Goal: Use online tool/utility: Utilize a website feature to perform a specific function

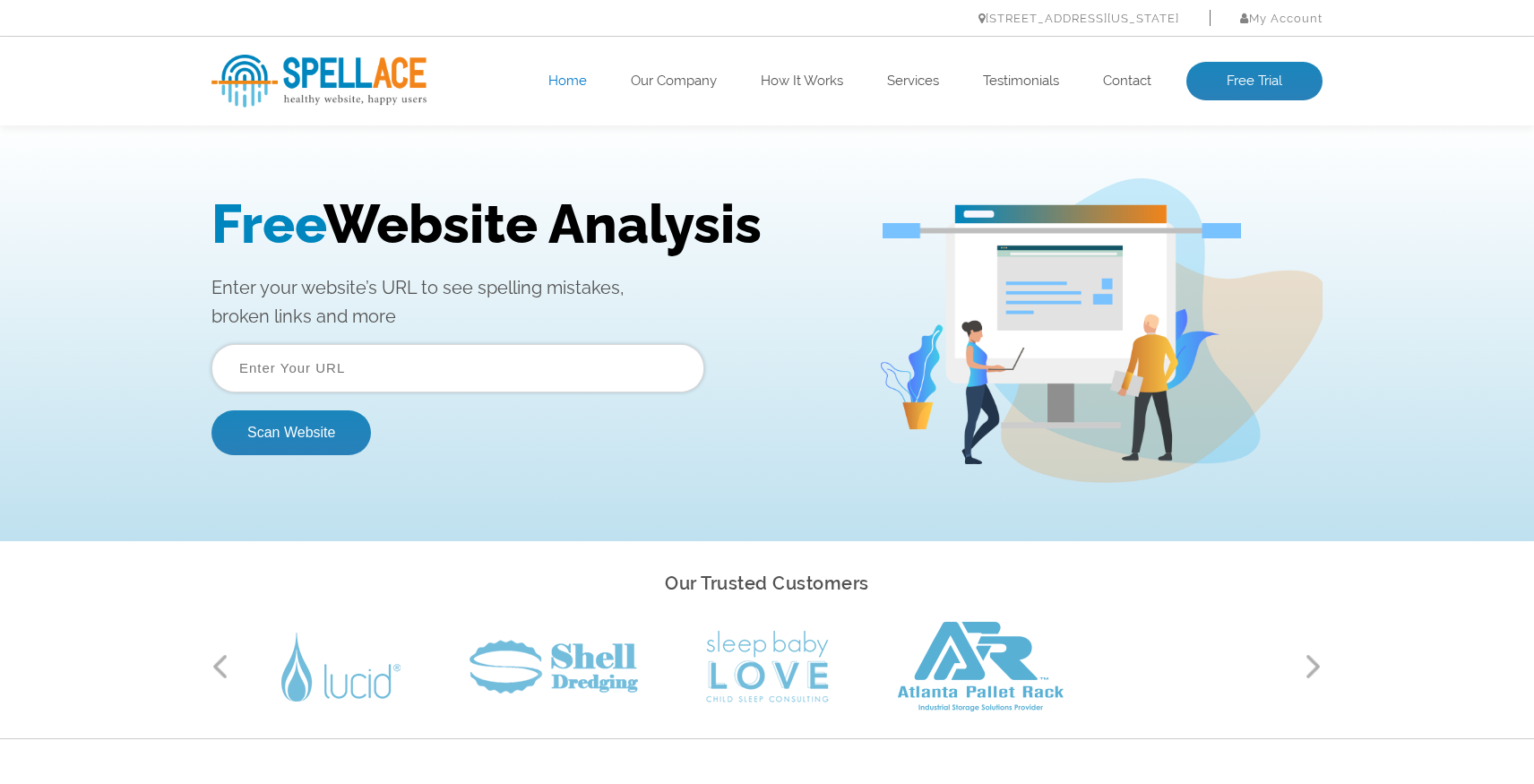
click at [303, 370] on input "text" at bounding box center [457, 368] width 493 height 48
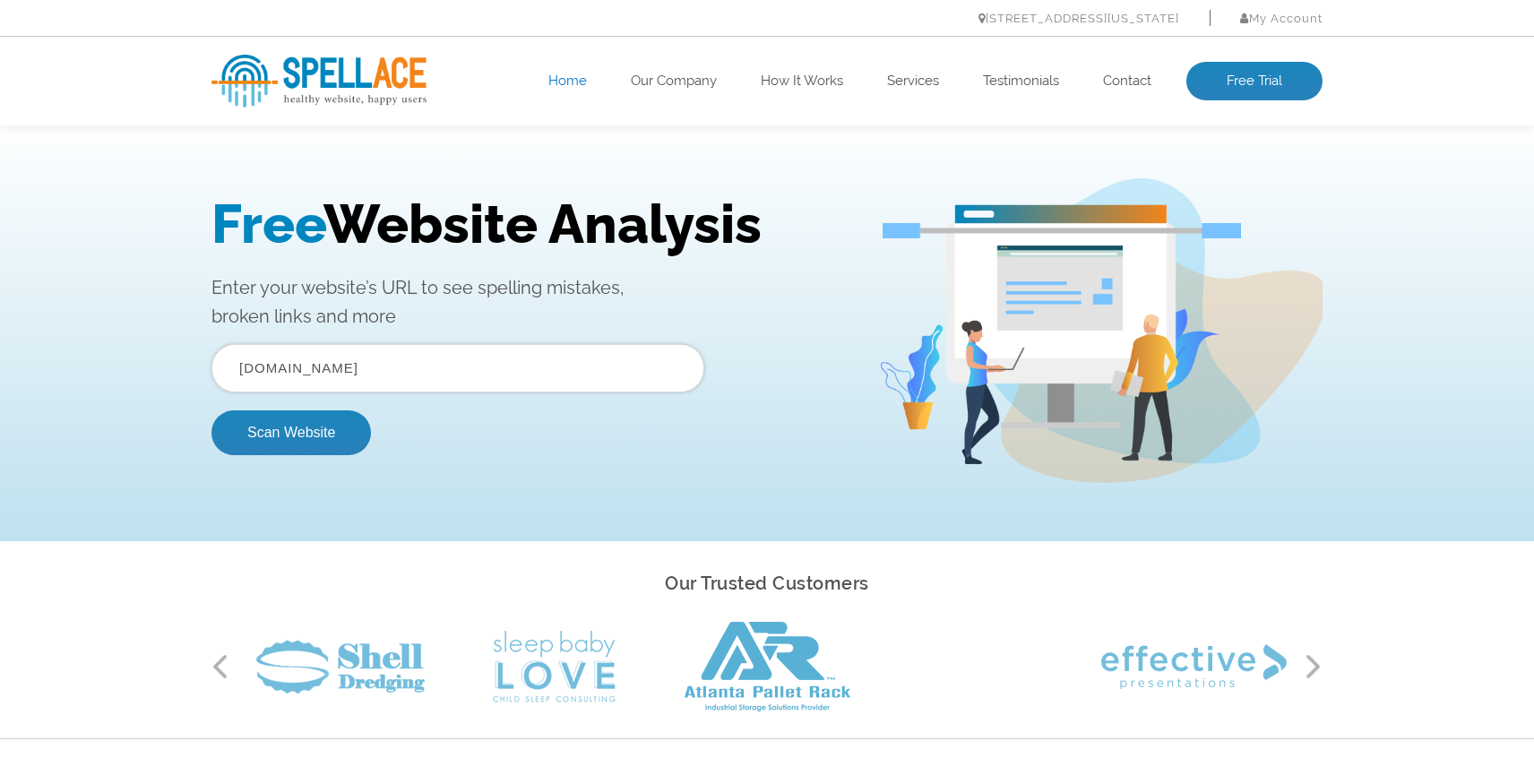
type input "www.awaytoitaly.com"
click at [211, 410] on button "Scan Website" at bounding box center [291, 432] width 159 height 44
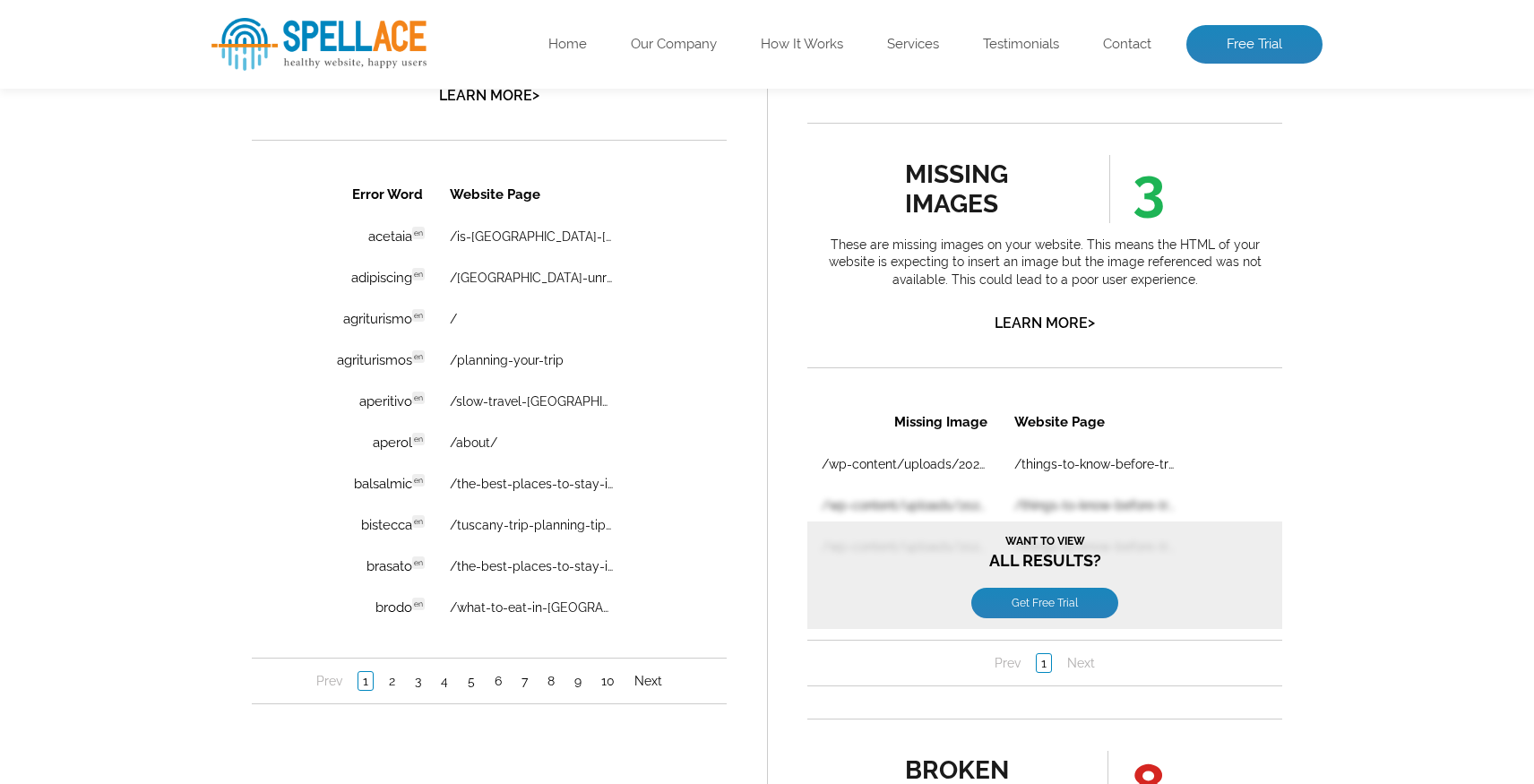
scroll to position [1241, 0]
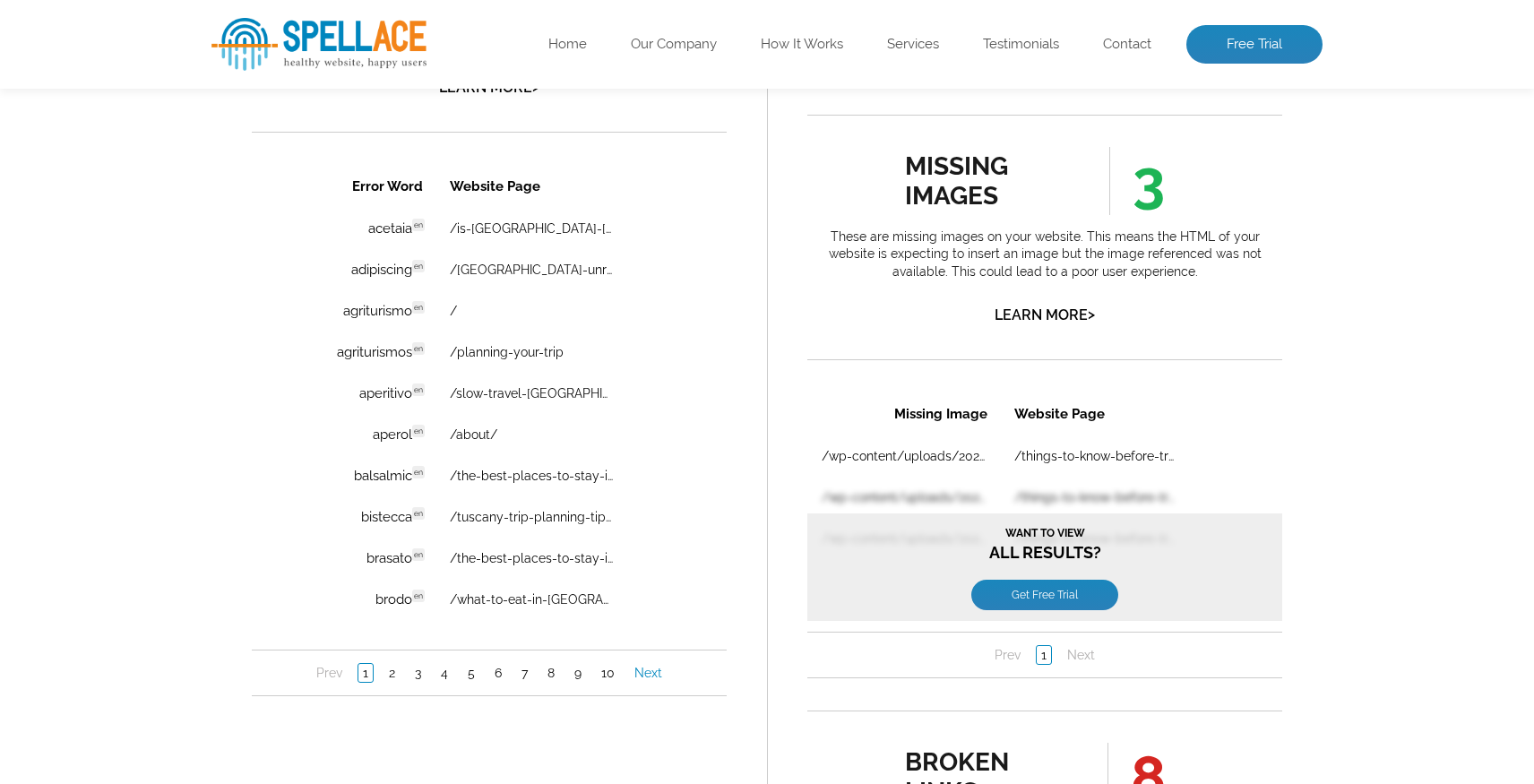
click at [648, 674] on link "Next" at bounding box center [649, 672] width 37 height 18
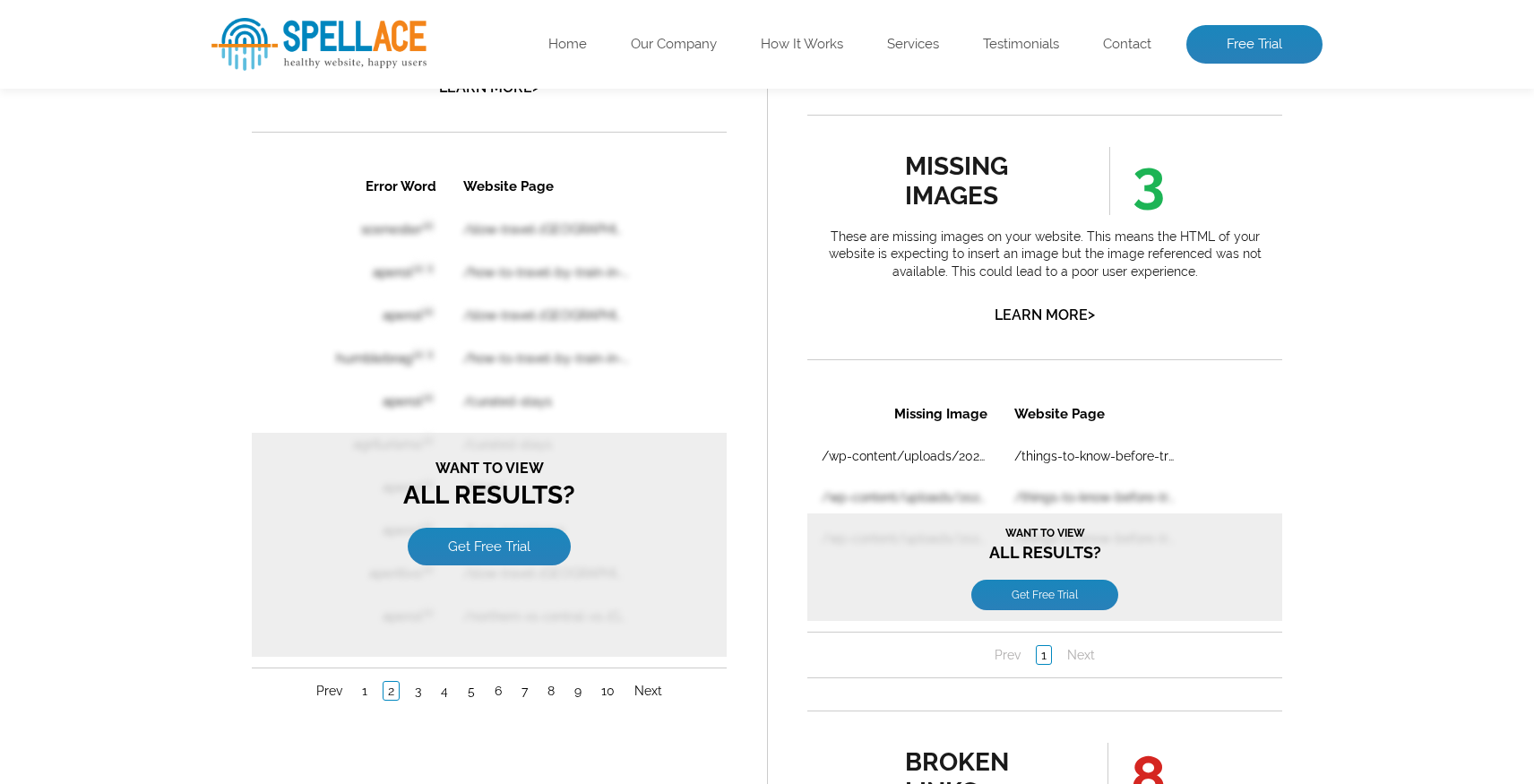
scroll to position [0, 0]
click at [366, 688] on link "1" at bounding box center [364, 691] width 14 height 18
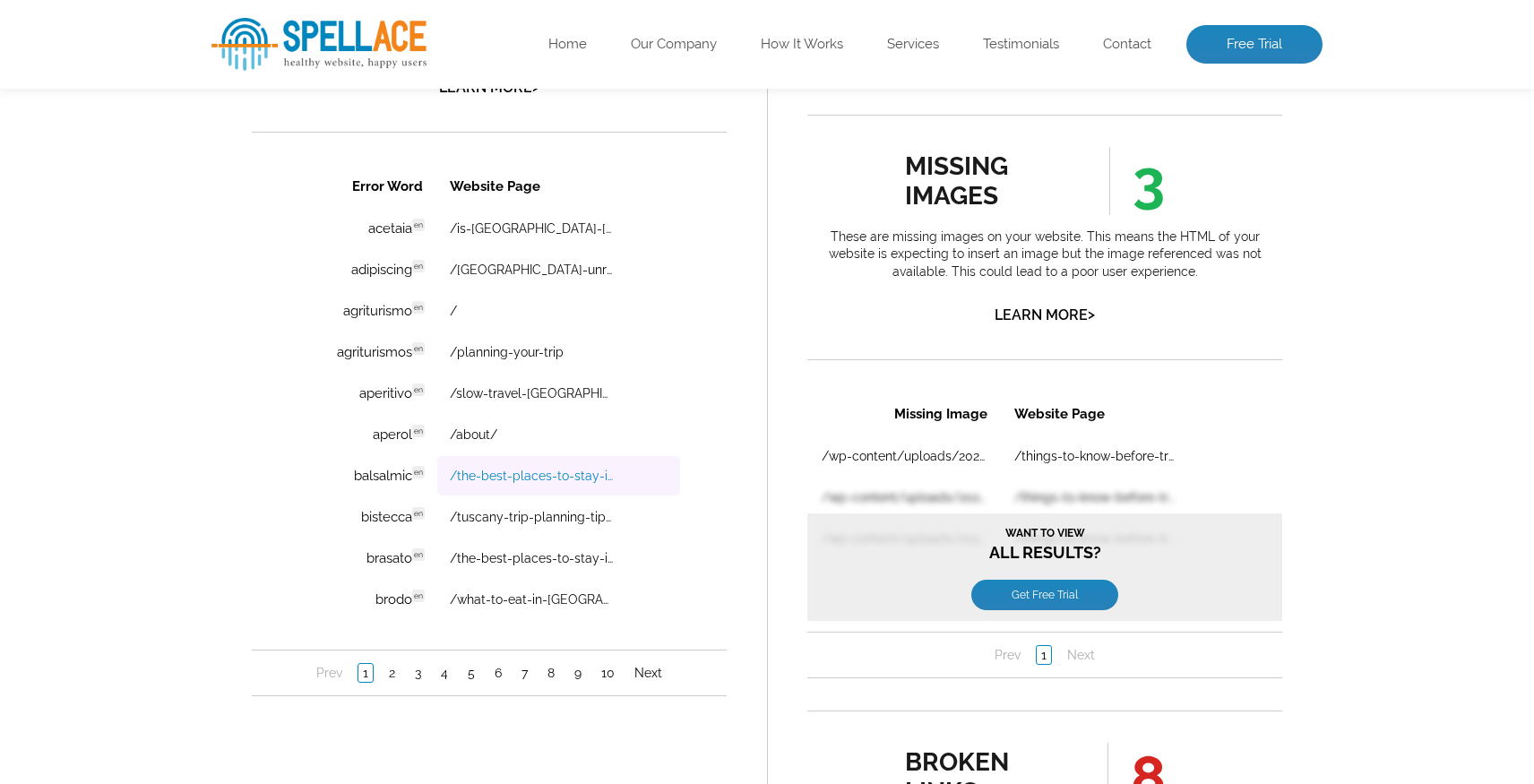
click at [554, 479] on link "/the-best-places-to-stay-in-[GEOGRAPHIC_DATA]/" at bounding box center [532, 475] width 166 height 14
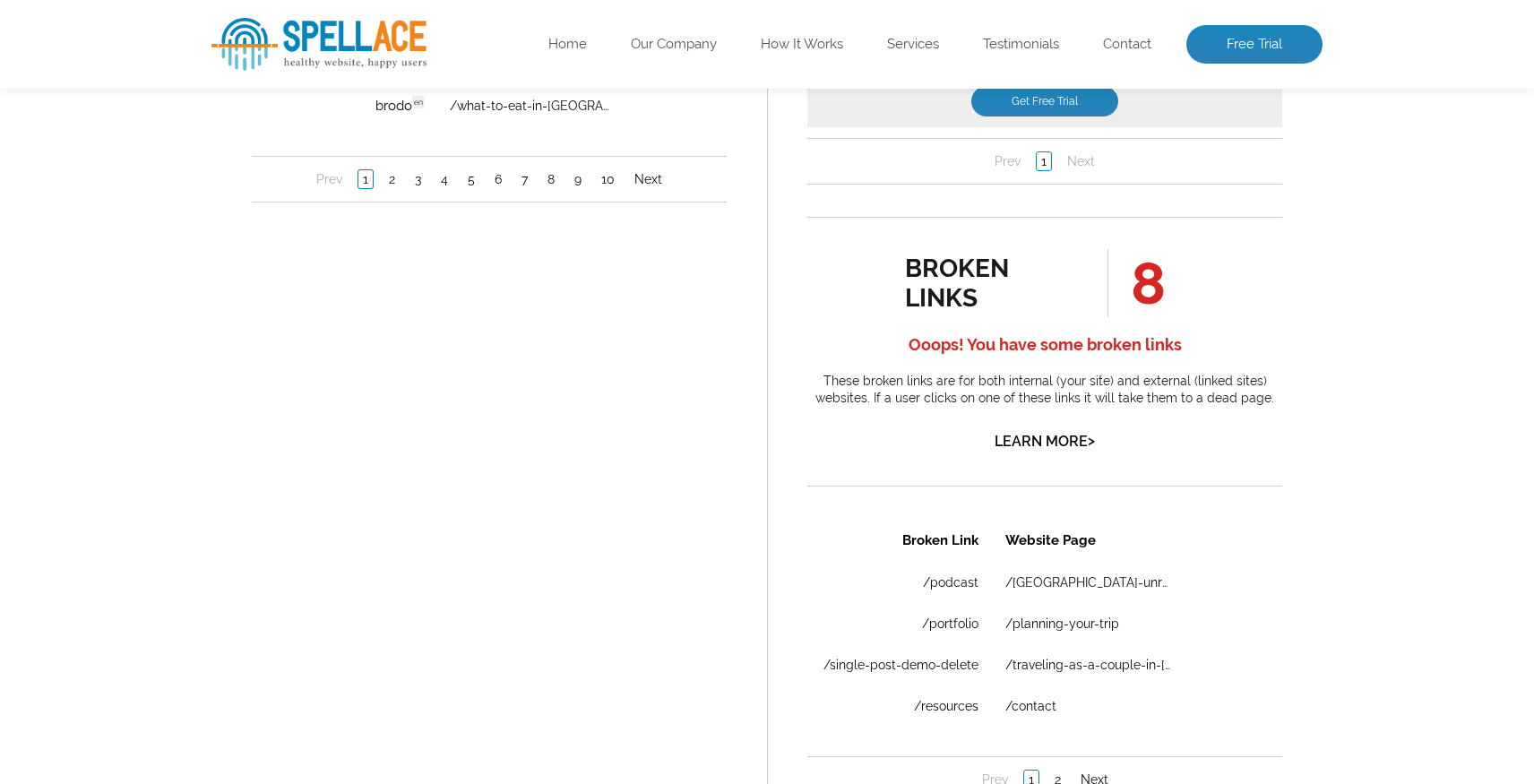
scroll to position [1736, 0]
click at [1006, 449] on div "broken links 8 Ooops! You have some broken links These broken links are for bot…" at bounding box center [1044, 351] width 475 height 205
click at [1016, 432] on link "Learn More >" at bounding box center [1045, 441] width 100 height 17
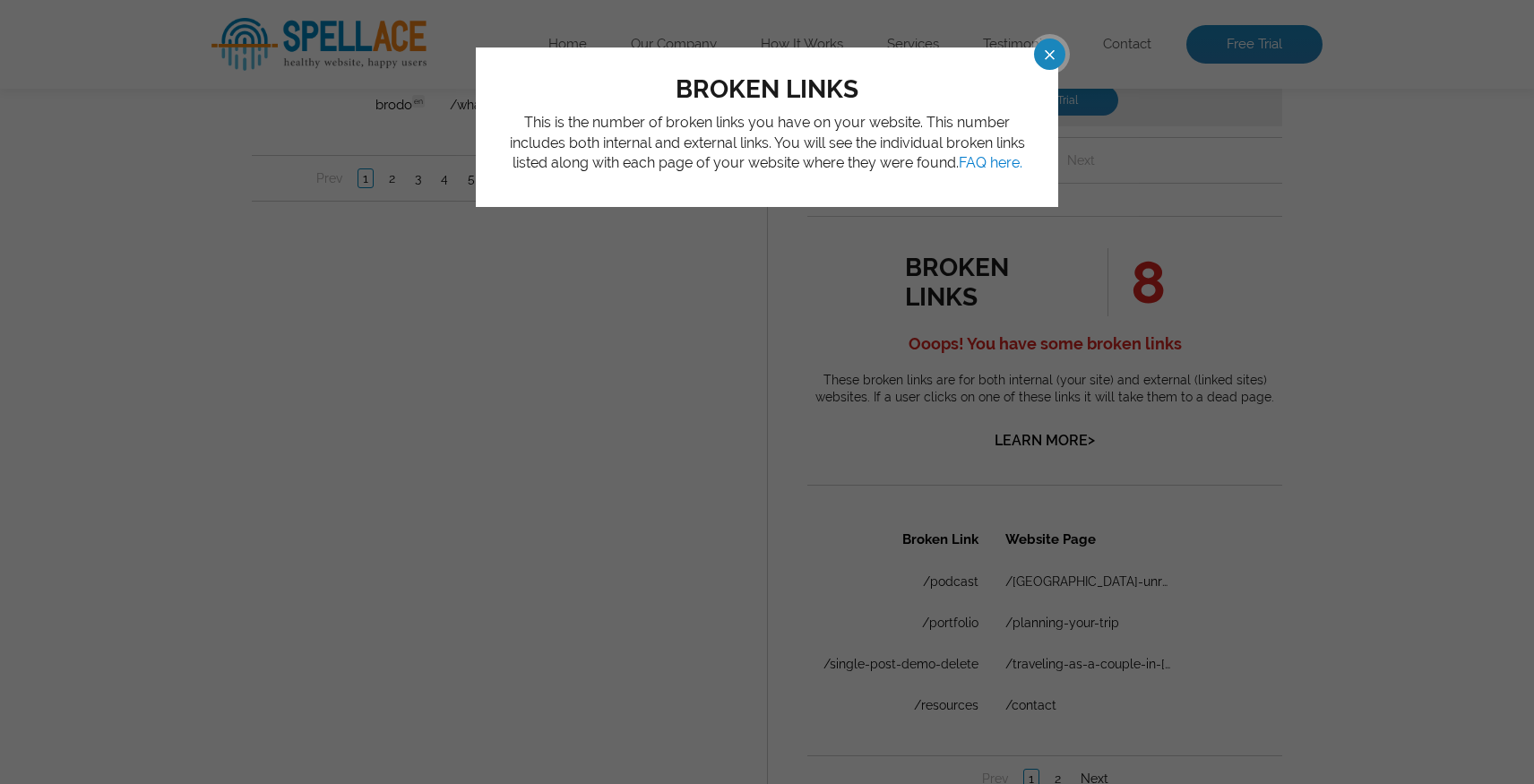
click at [1050, 50] on span at bounding box center [1034, 55] width 31 height 31
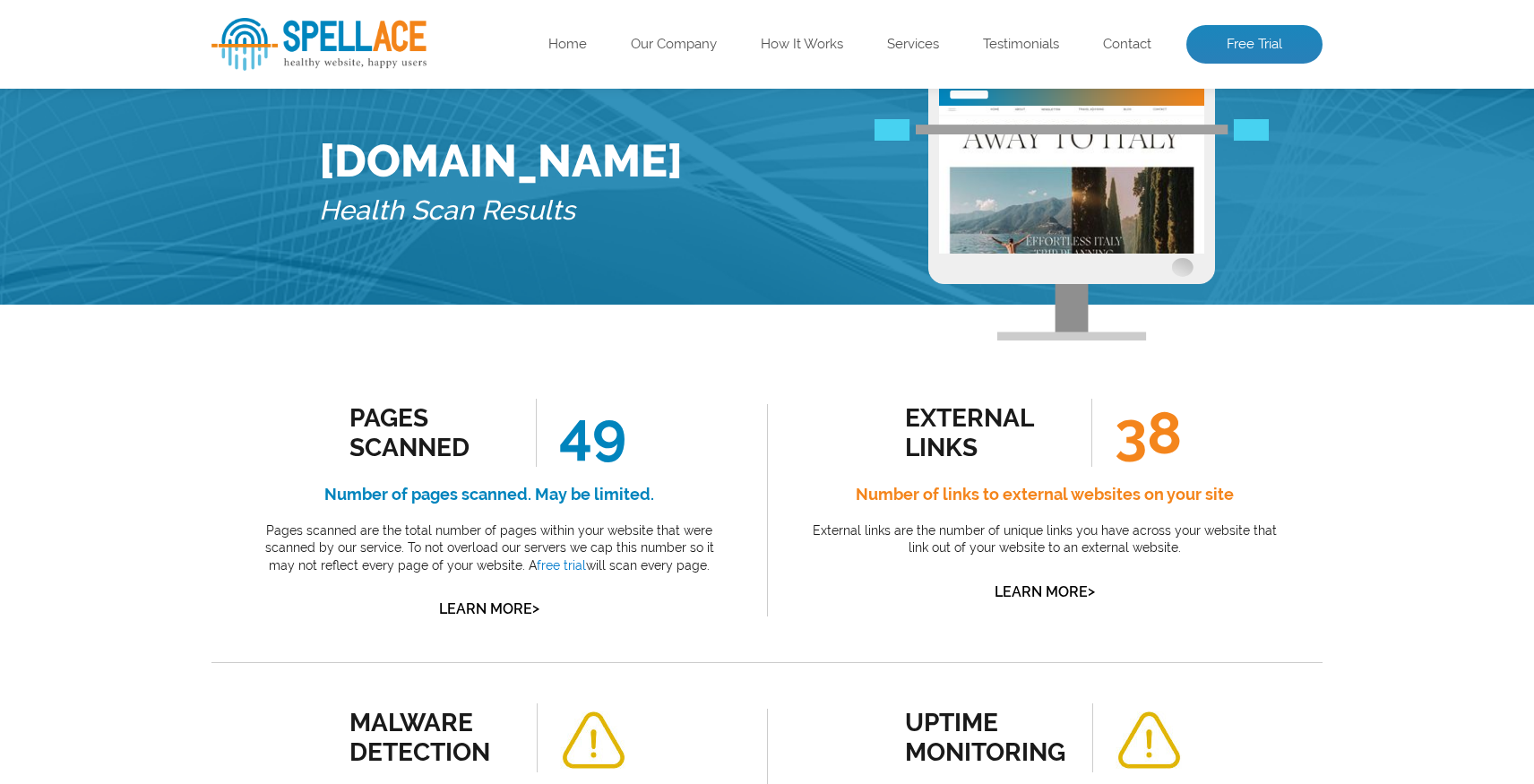
scroll to position [0, 0]
